Goal: Task Accomplishment & Management: Use online tool/utility

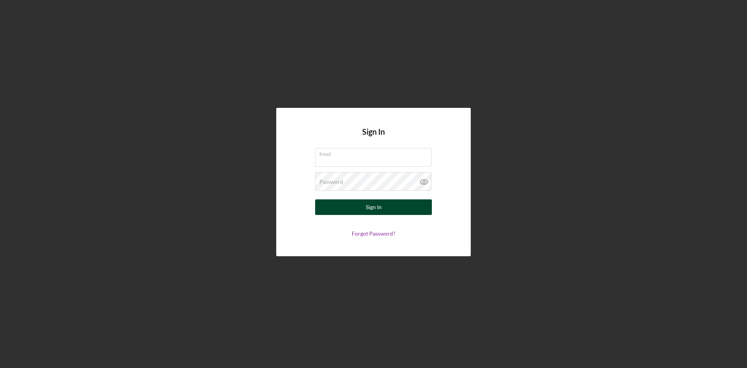
type input "[EMAIL_ADDRESS][PERSON_NAME][DOMAIN_NAME]"
click at [393, 204] on button "Sign In" at bounding box center [373, 207] width 117 height 16
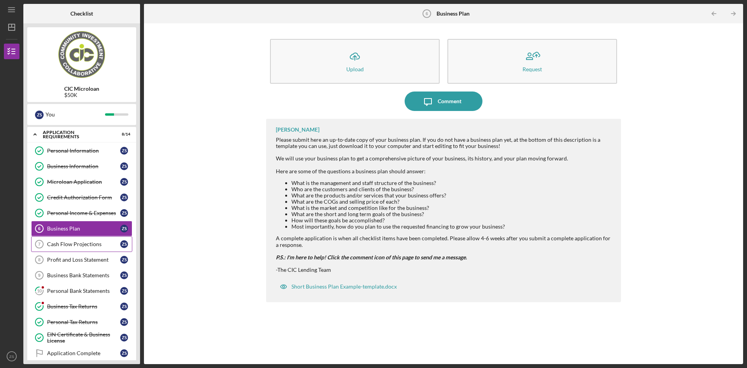
click at [85, 245] on div "Cash Flow Projections" at bounding box center [83, 244] width 73 height 6
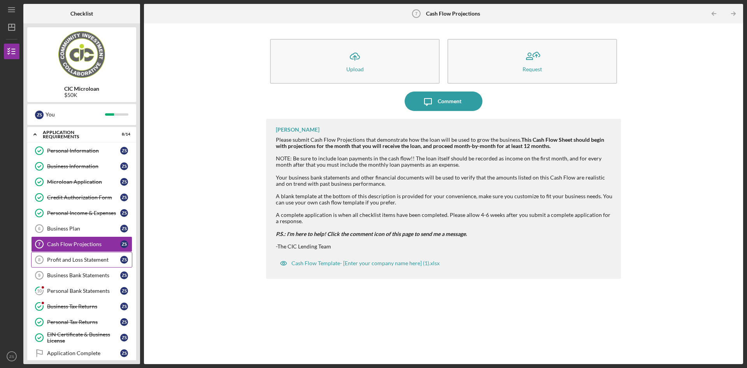
click at [95, 261] on div "Profit and Loss Statement" at bounding box center [83, 259] width 73 height 6
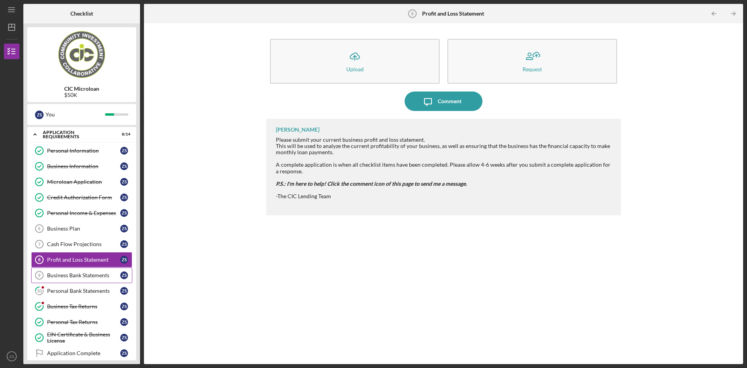
click at [96, 279] on link "Business Bank Statements 9 Business Bank Statements Z S" at bounding box center [81, 275] width 101 height 16
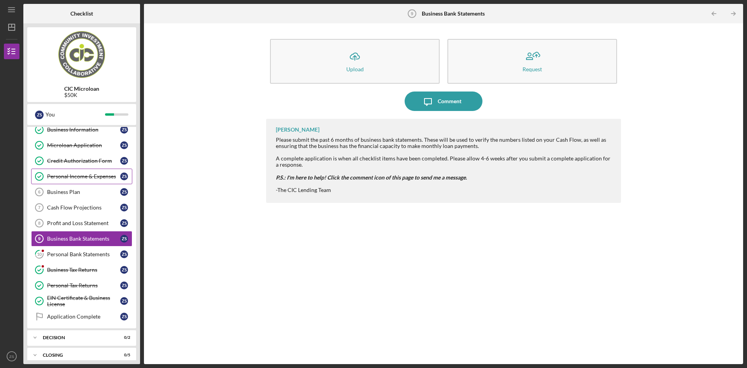
scroll to position [44, 0]
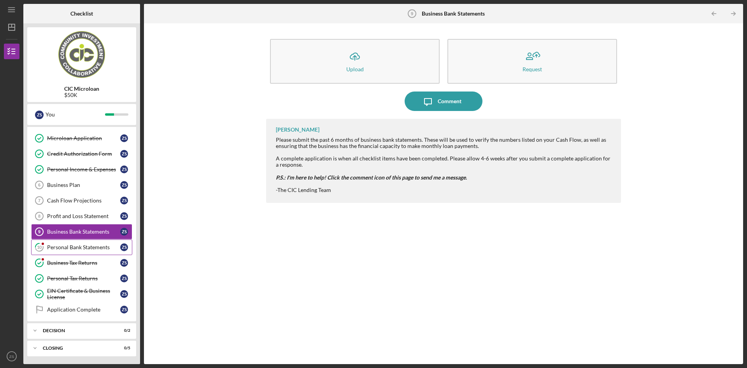
click at [84, 250] on div "Personal Bank Statements" at bounding box center [83, 247] width 73 height 6
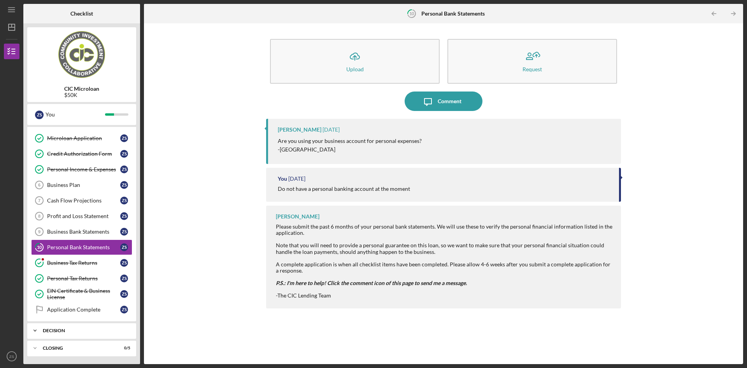
click at [96, 330] on div "Decision" at bounding box center [85, 330] width 84 height 5
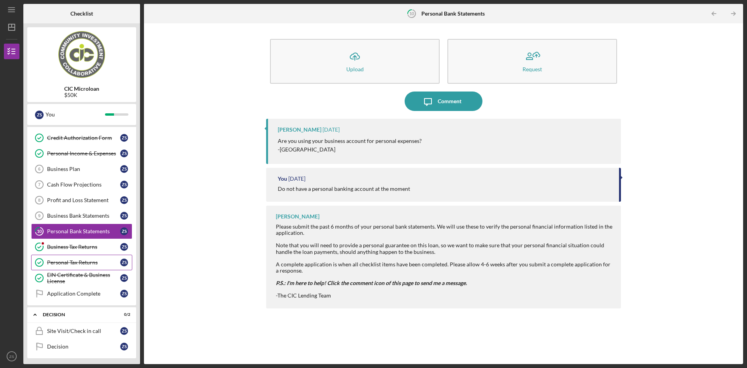
scroll to position [79, 0]
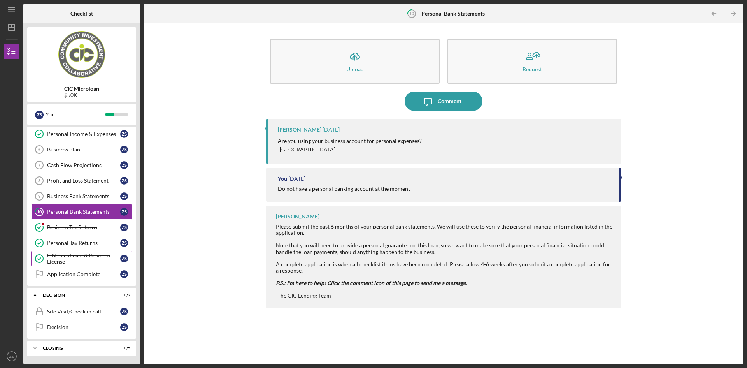
click at [92, 297] on div "Decision" at bounding box center [77, 295] width 68 height 5
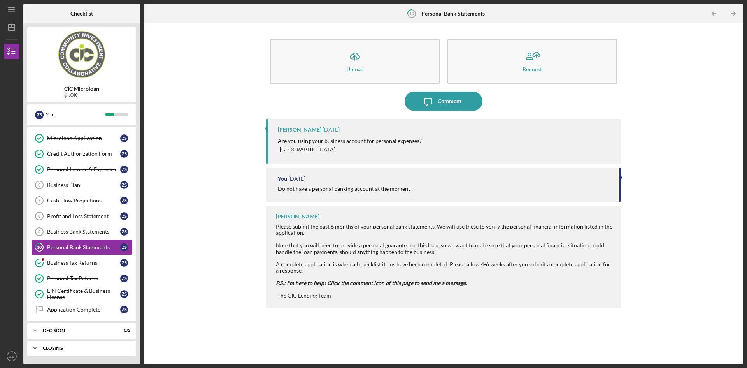
click at [86, 345] on div "Icon/Expander CLOSING 0 / 5" at bounding box center [81, 348] width 109 height 16
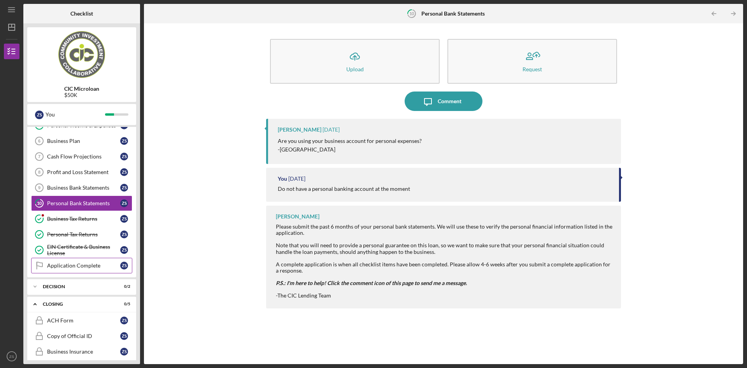
scroll to position [87, 0]
click at [84, 293] on div "Icon/Expander Decision 0 / 2" at bounding box center [81, 287] width 109 height 16
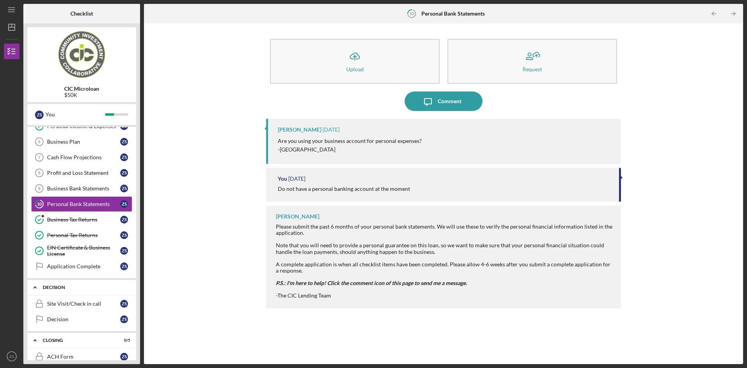
click at [89, 287] on div "Decision" at bounding box center [85, 287] width 84 height 5
click at [75, 300] on div "Icon/Expander CLOSING 0 / 5" at bounding box center [81, 305] width 109 height 16
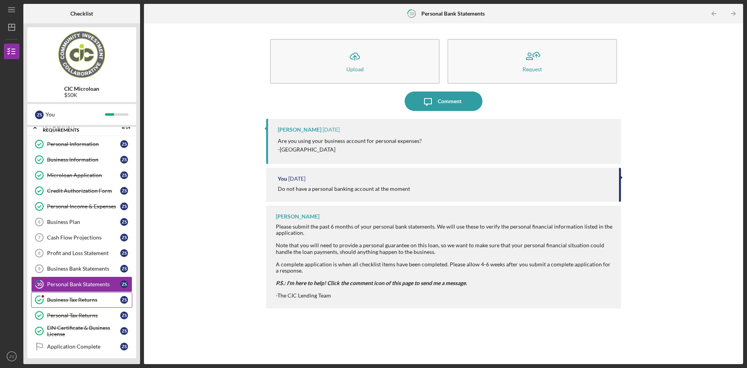
scroll to position [0, 0]
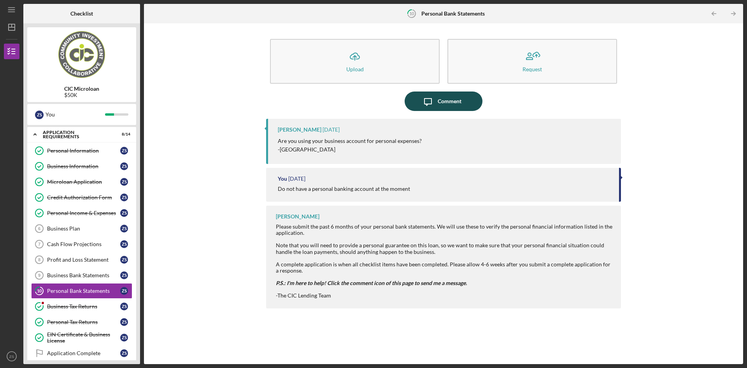
click at [454, 96] on div "Comment" at bounding box center [450, 100] width 24 height 19
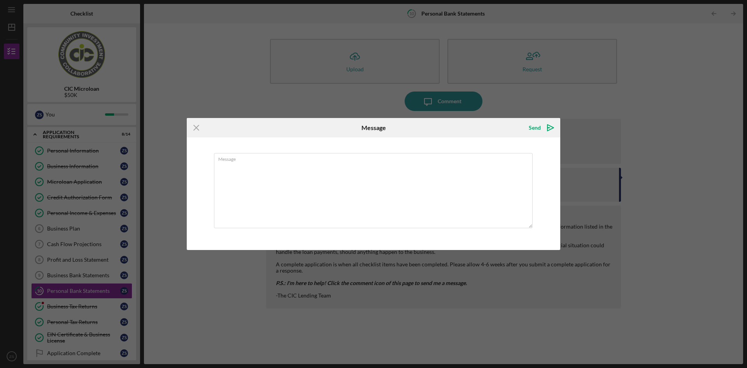
click at [198, 128] on icon "Icon/Menu Close" at bounding box center [196, 127] width 19 height 19
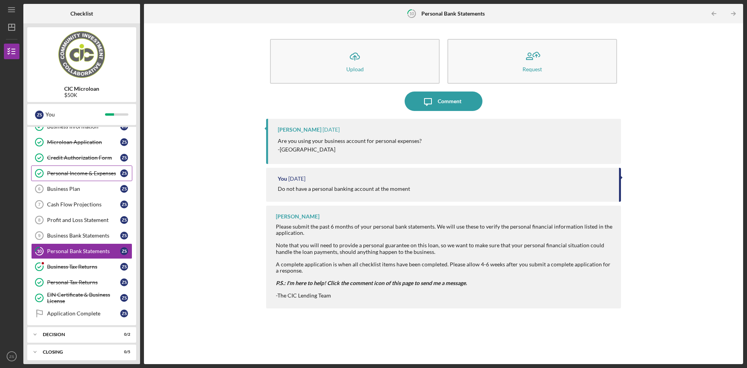
scroll to position [44, 0]
